Goal: Information Seeking & Learning: Stay updated

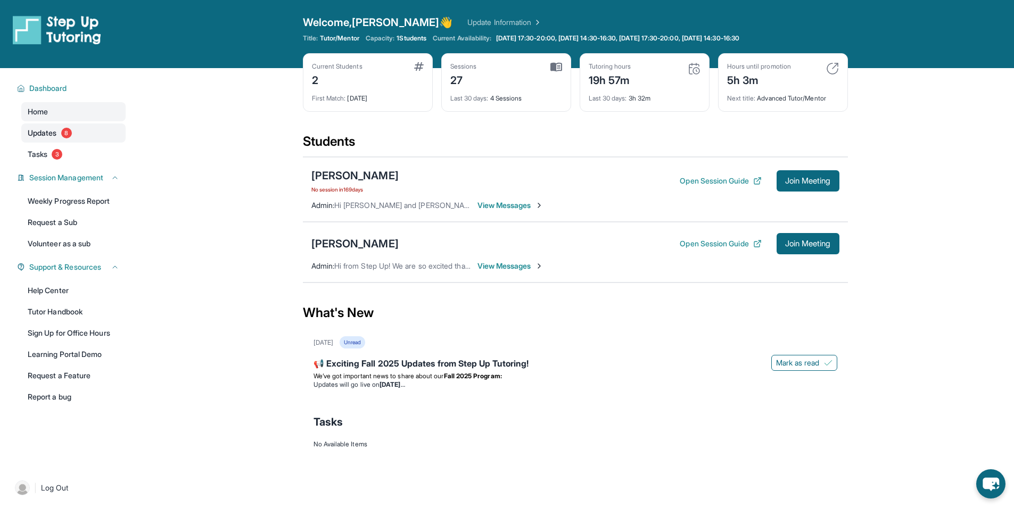
click at [68, 125] on link "Updates 8" at bounding box center [73, 133] width 104 height 19
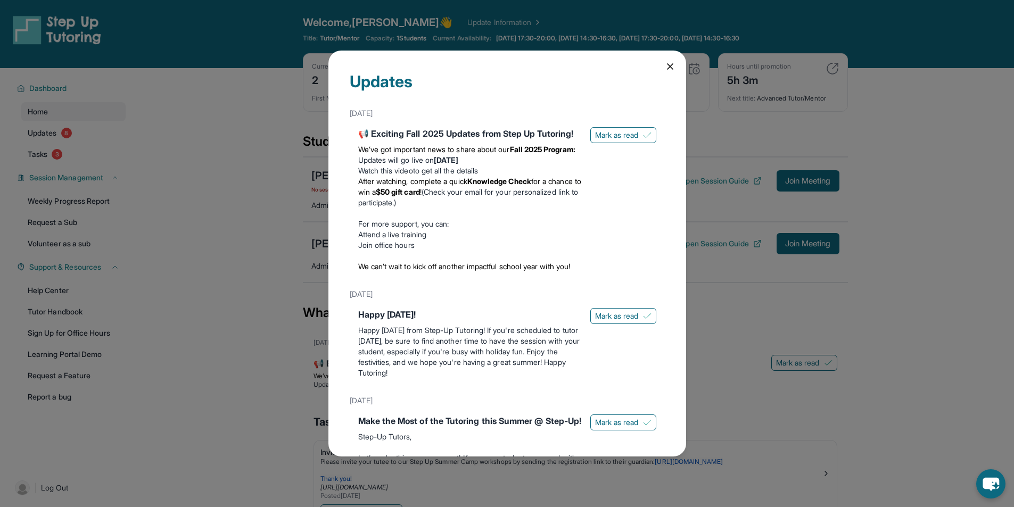
click at [75, 122] on div "Updates [DATE] 📢 Exciting Fall 2025 Updates from Step Up Tutoring! We’ve got im…" at bounding box center [507, 253] width 1014 height 507
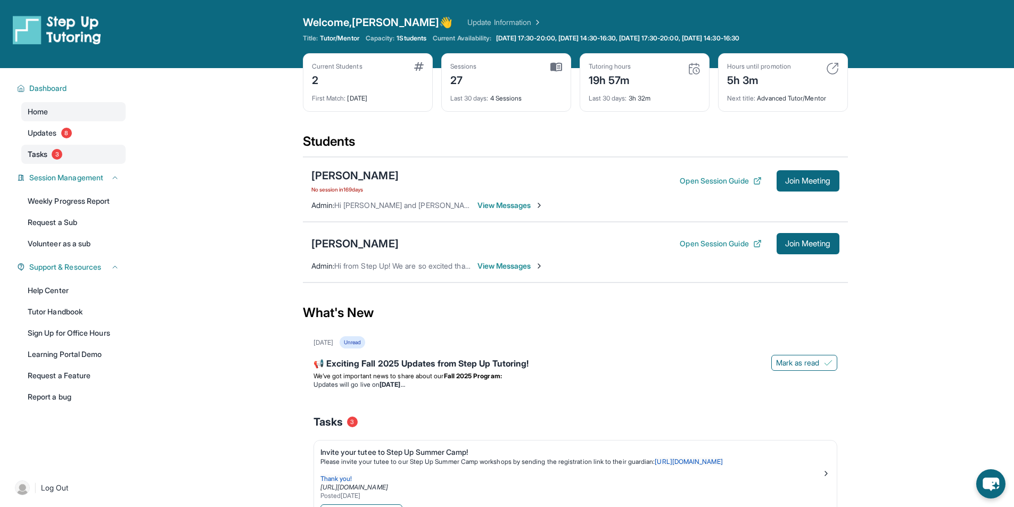
click at [71, 145] on link "Tasks 3" at bounding box center [73, 154] width 104 height 19
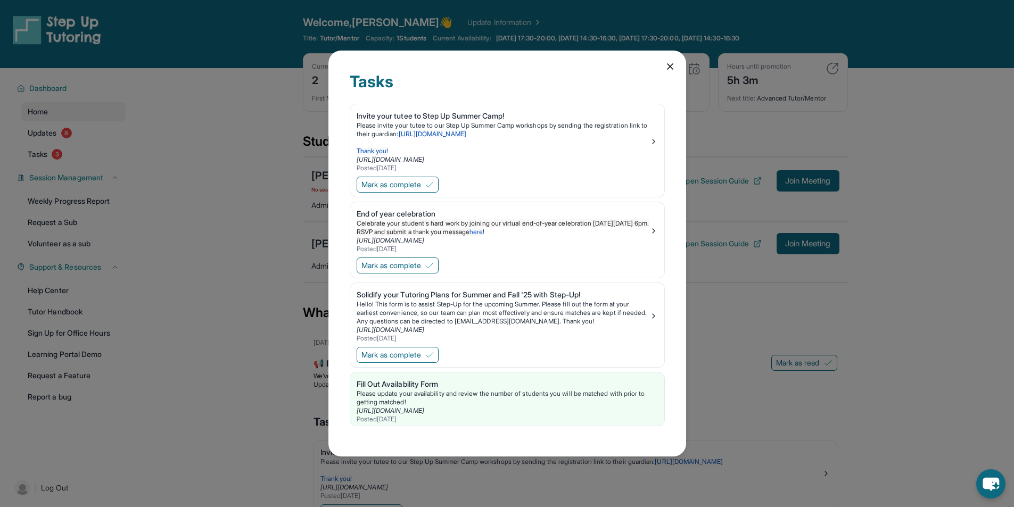
click at [71, 202] on div "Tasks Invite your tutee to Step Up Summer Camp! Please invite your tutee to our…" at bounding box center [507, 253] width 1014 height 507
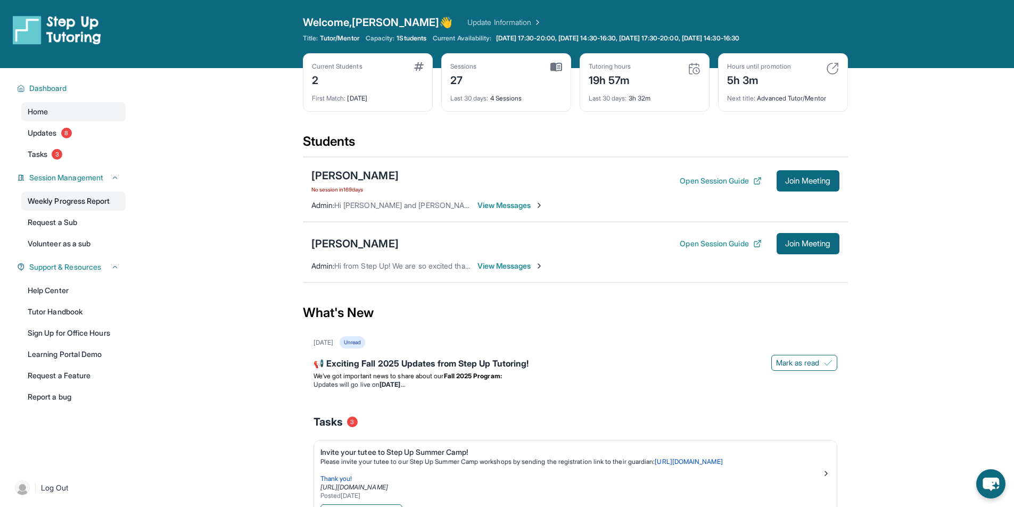
click at [71, 209] on link "Weekly Progress Report" at bounding box center [73, 201] width 104 height 19
click at [125, 116] on link "Home" at bounding box center [73, 111] width 104 height 19
click at [108, 122] on div "Home Updates 8 Tasks 3" at bounding box center [73, 133] width 104 height 62
click at [104, 128] on link "Updates 8" at bounding box center [73, 133] width 104 height 19
click at [707, 160] on div "Josiah Hall No session in 169 days Open Session Guide Join Meeting Admin : Hi A…" at bounding box center [575, 189] width 545 height 65
